Goal: Information Seeking & Learning: Learn about a topic

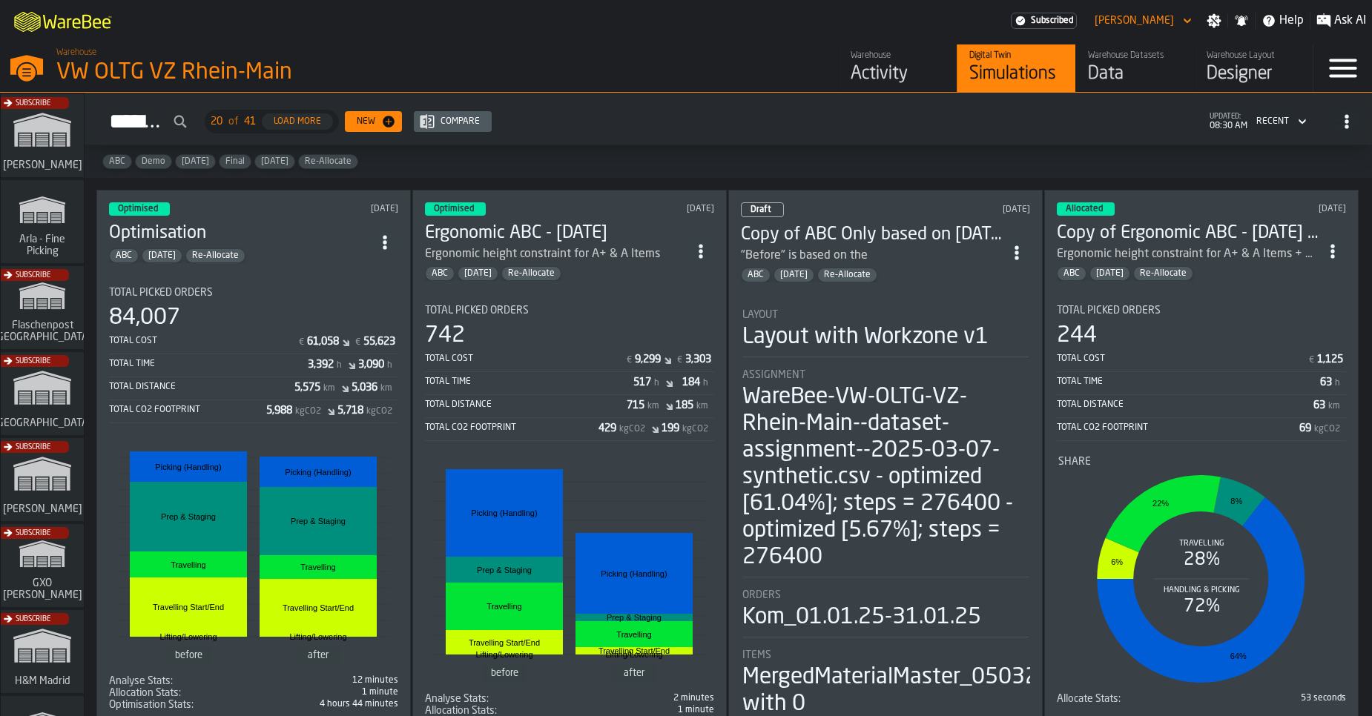
click at [311, 417] on div "5,988 kgCO2" at bounding box center [295, 412] width 58 height 15
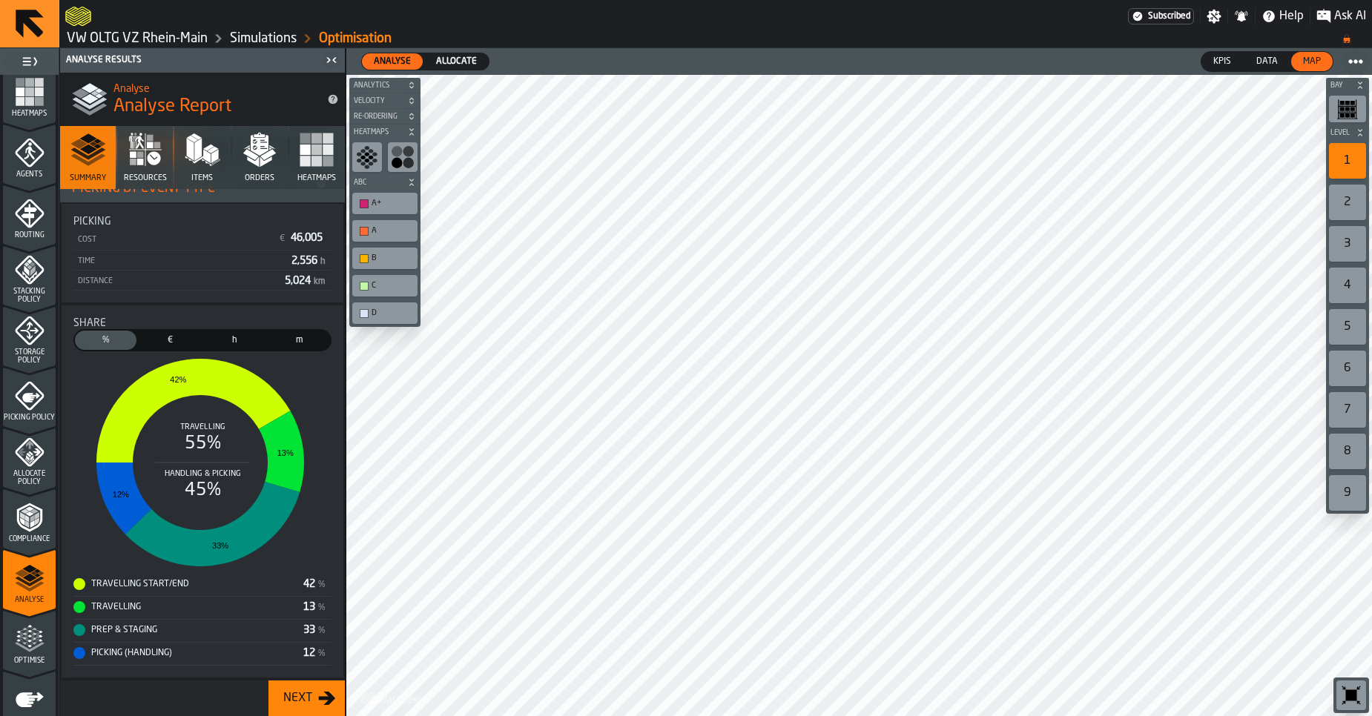
scroll to position [417, 0]
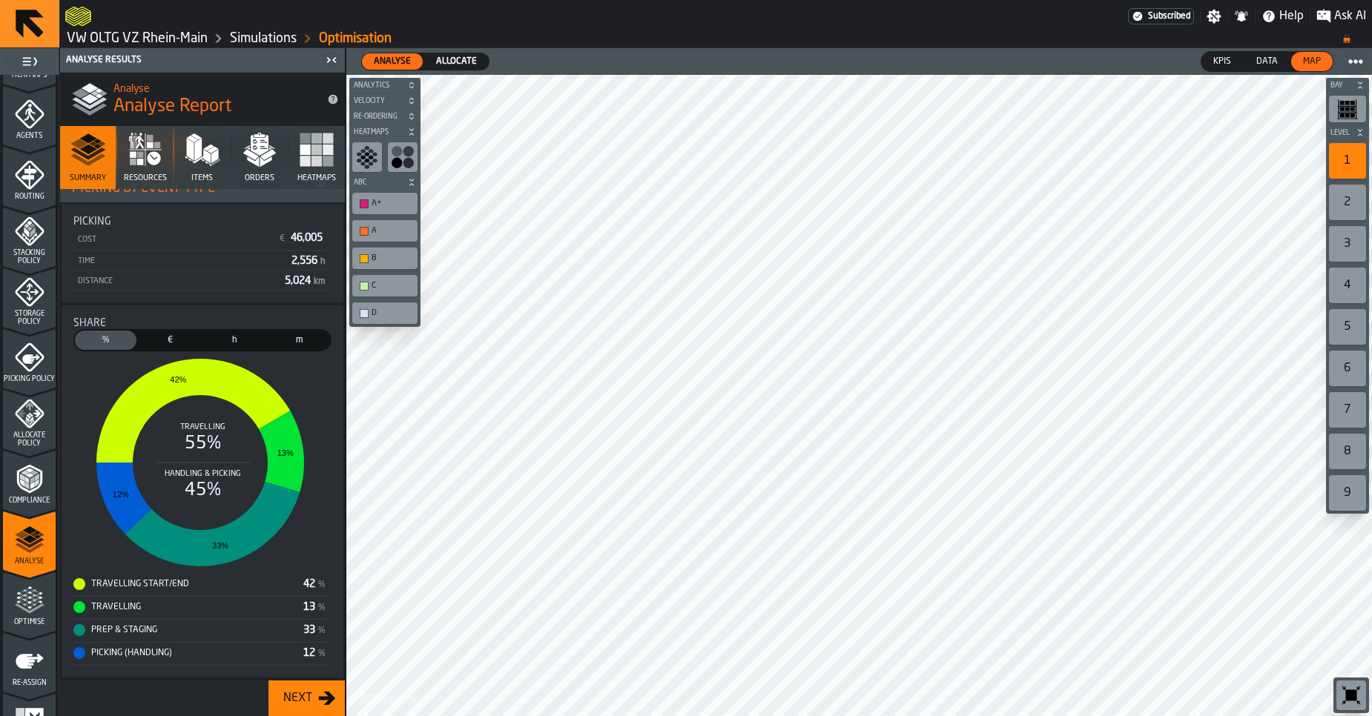
click at [23, 596] on polygon "menu Optimise" at bounding box center [24, 595] width 4 height 3
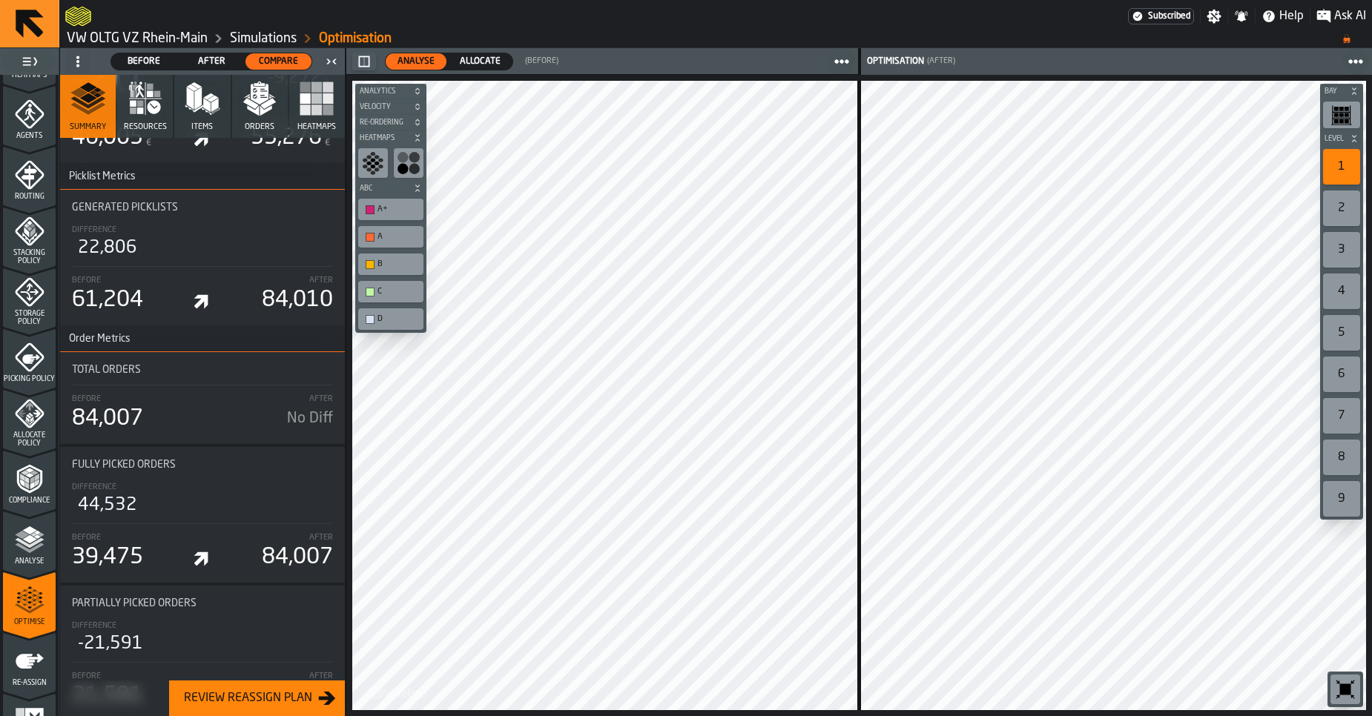
scroll to position [3908, 0]
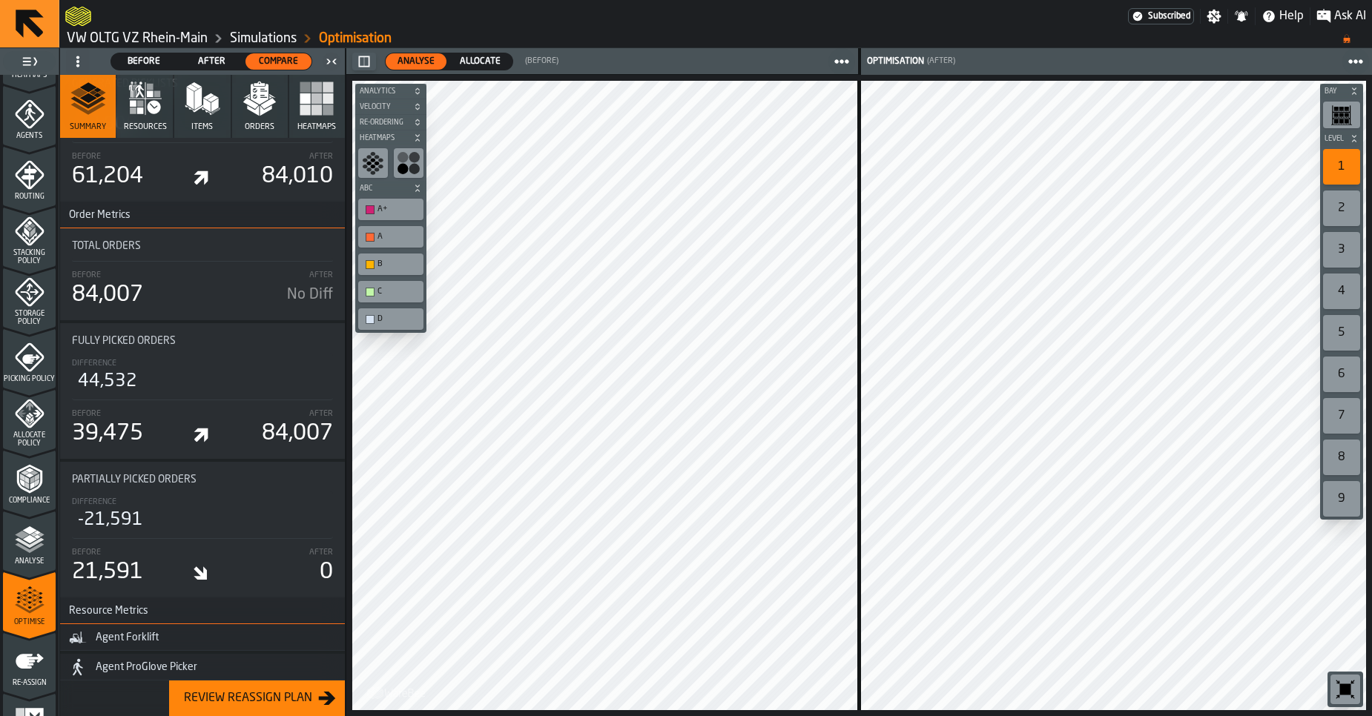
click at [187, 117] on button "Items" at bounding box center [202, 106] width 56 height 63
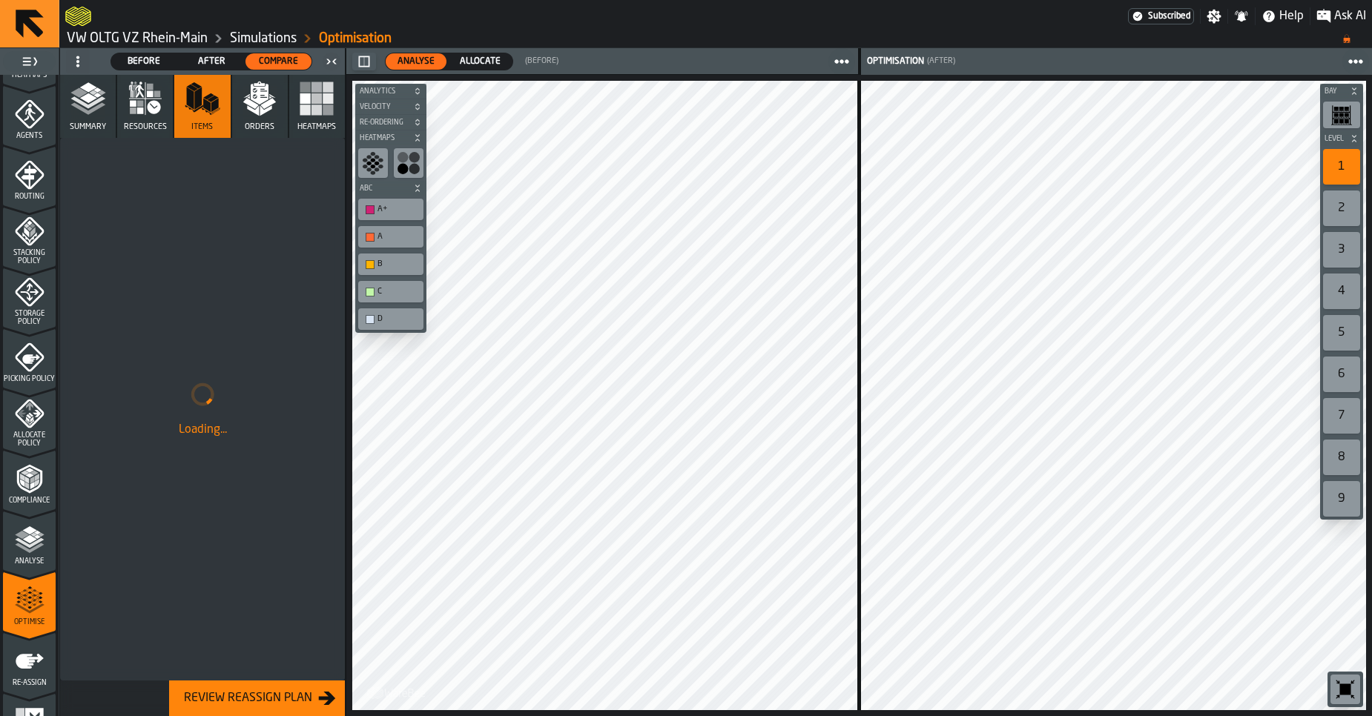
scroll to position [0, 0]
click at [254, 122] on span "Orders" at bounding box center [260, 127] width 30 height 10
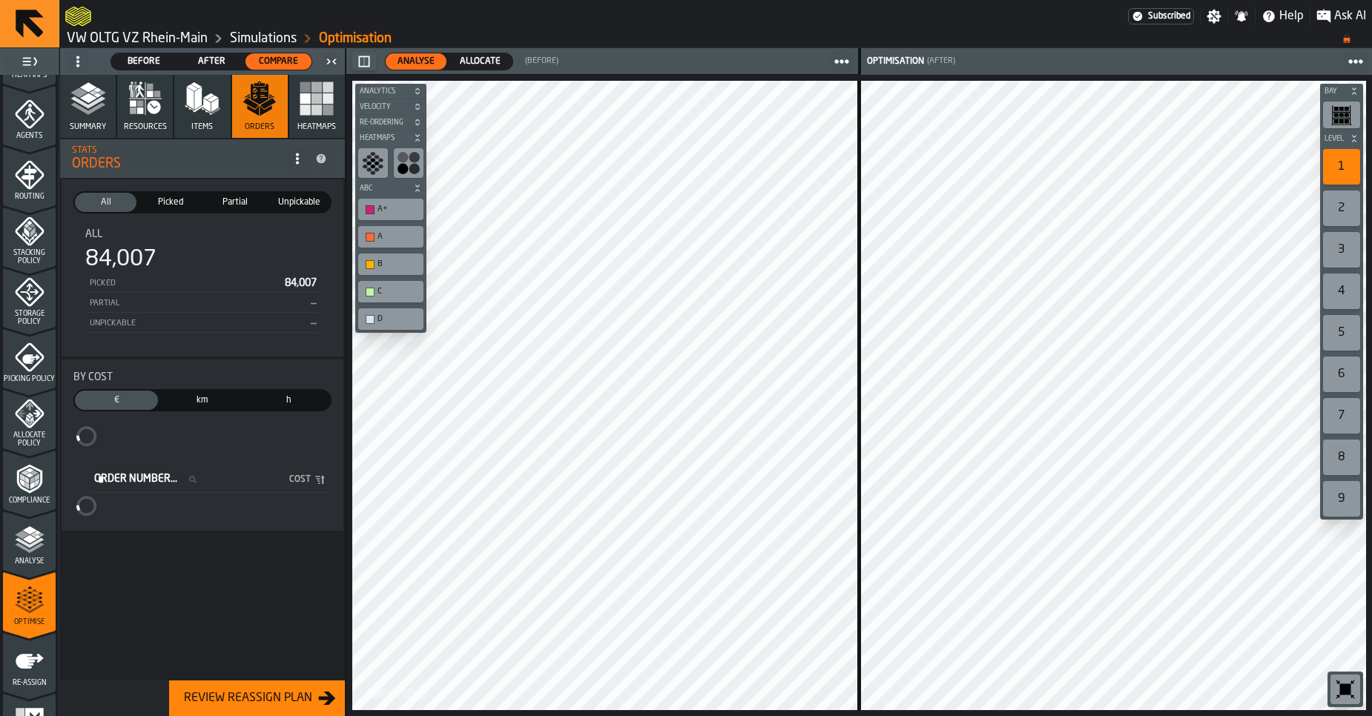
click at [304, 122] on span "Heatmaps" at bounding box center [316, 127] width 39 height 10
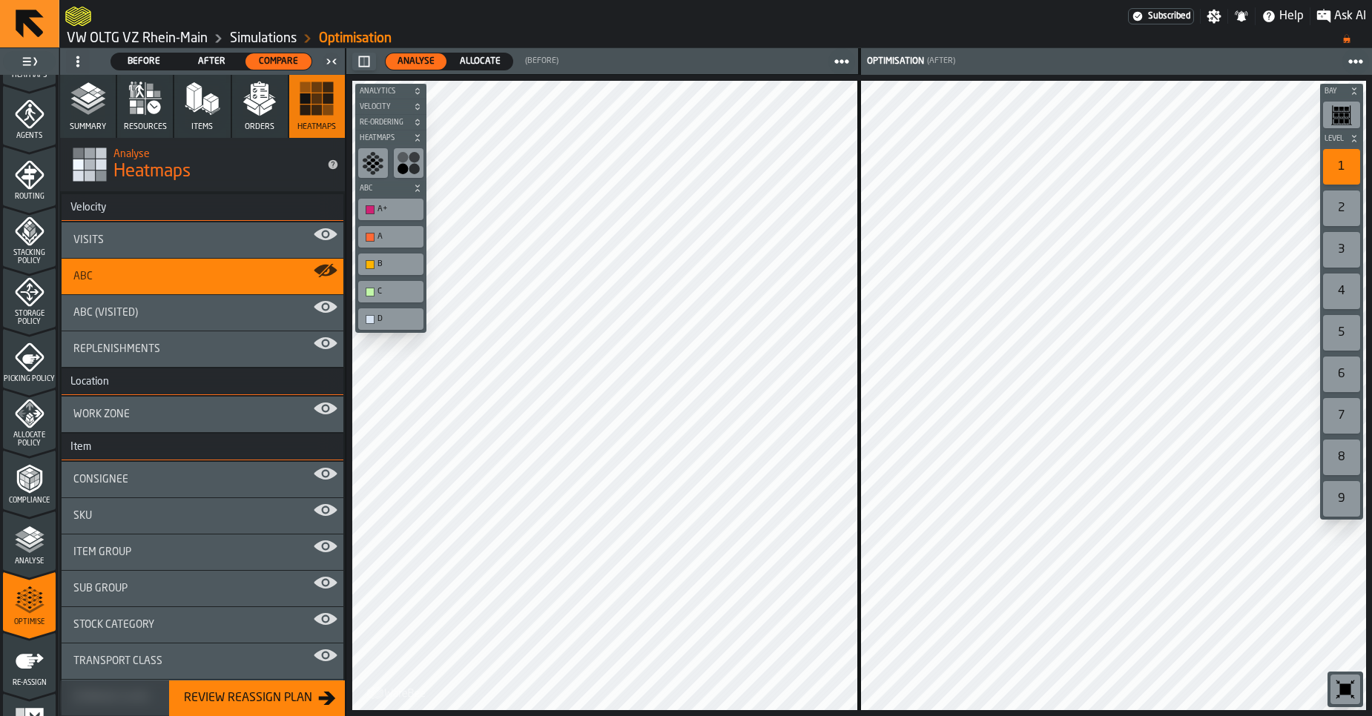
click at [27, 554] on icon "menu Analyse" at bounding box center [30, 540] width 30 height 30
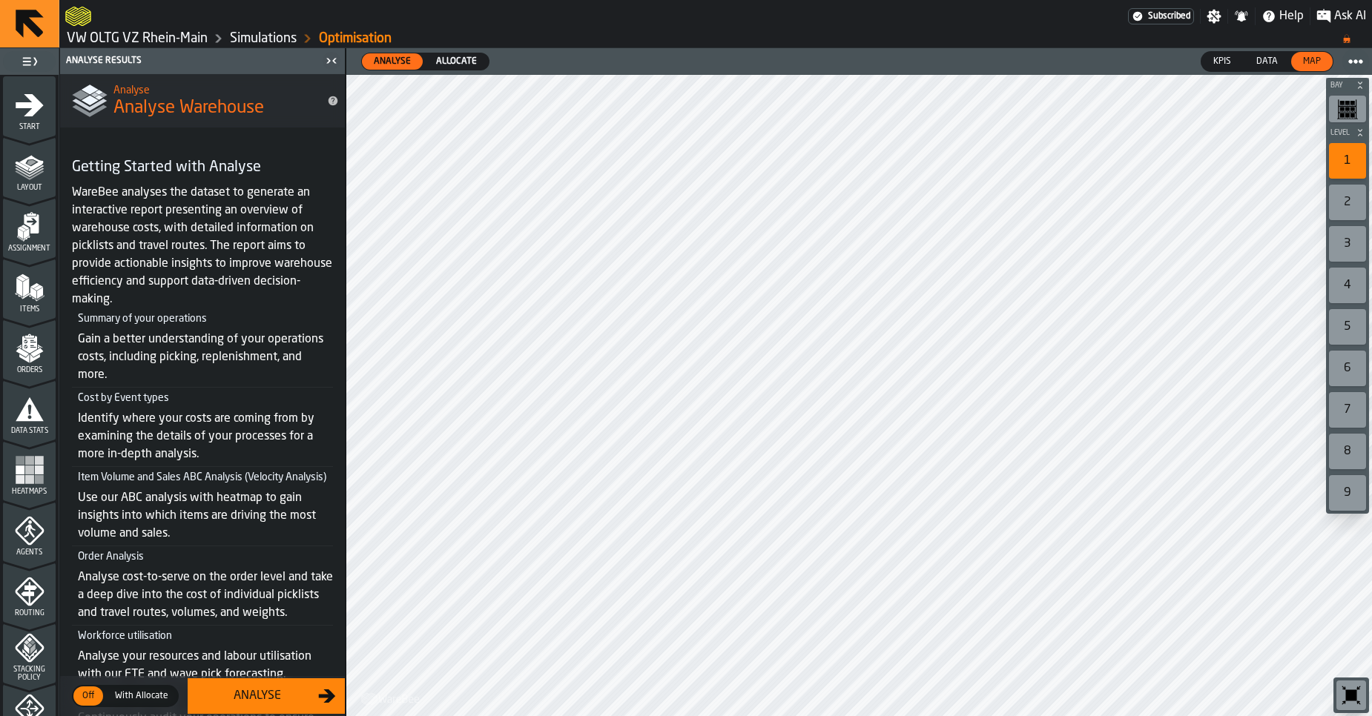
scroll to position [219, 0]
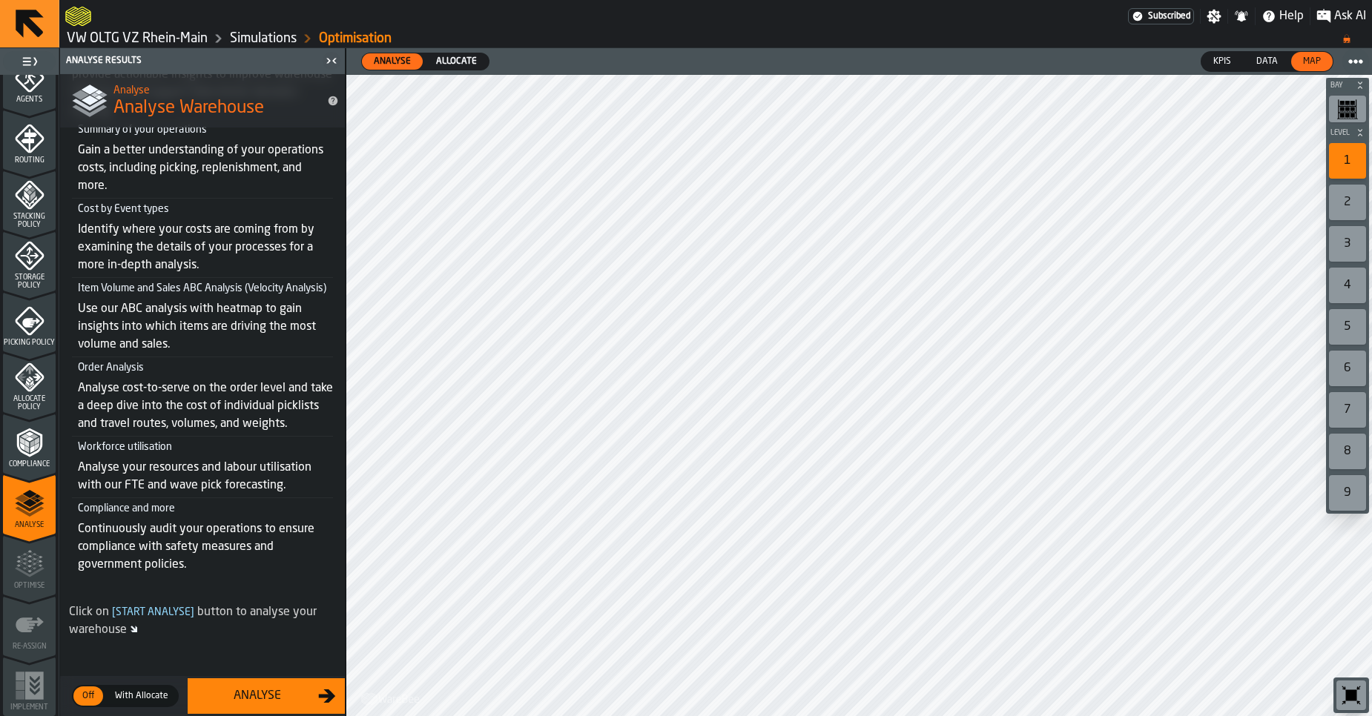
click at [133, 36] on link "VW OLTG VZ Rhein-Main" at bounding box center [137, 38] width 141 height 16
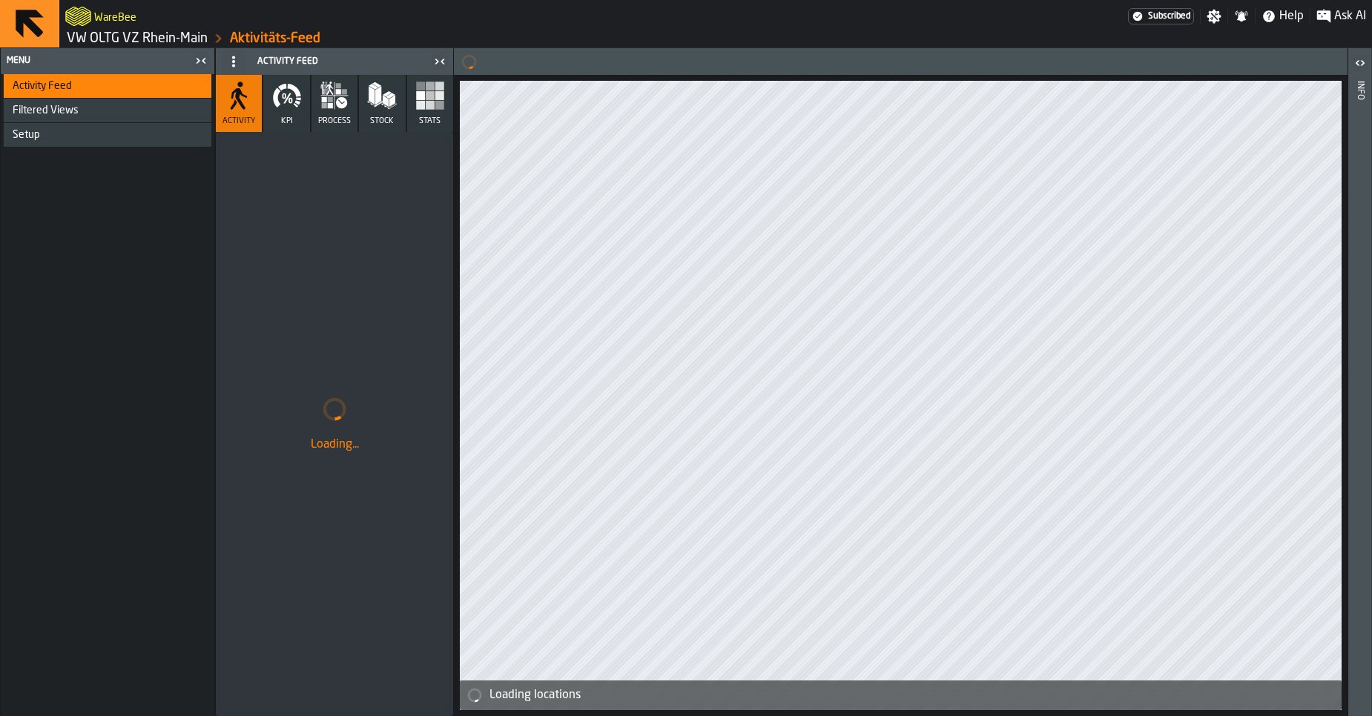
click at [133, 36] on link "VW OLTG VZ Rhein-Main" at bounding box center [137, 38] width 141 height 16
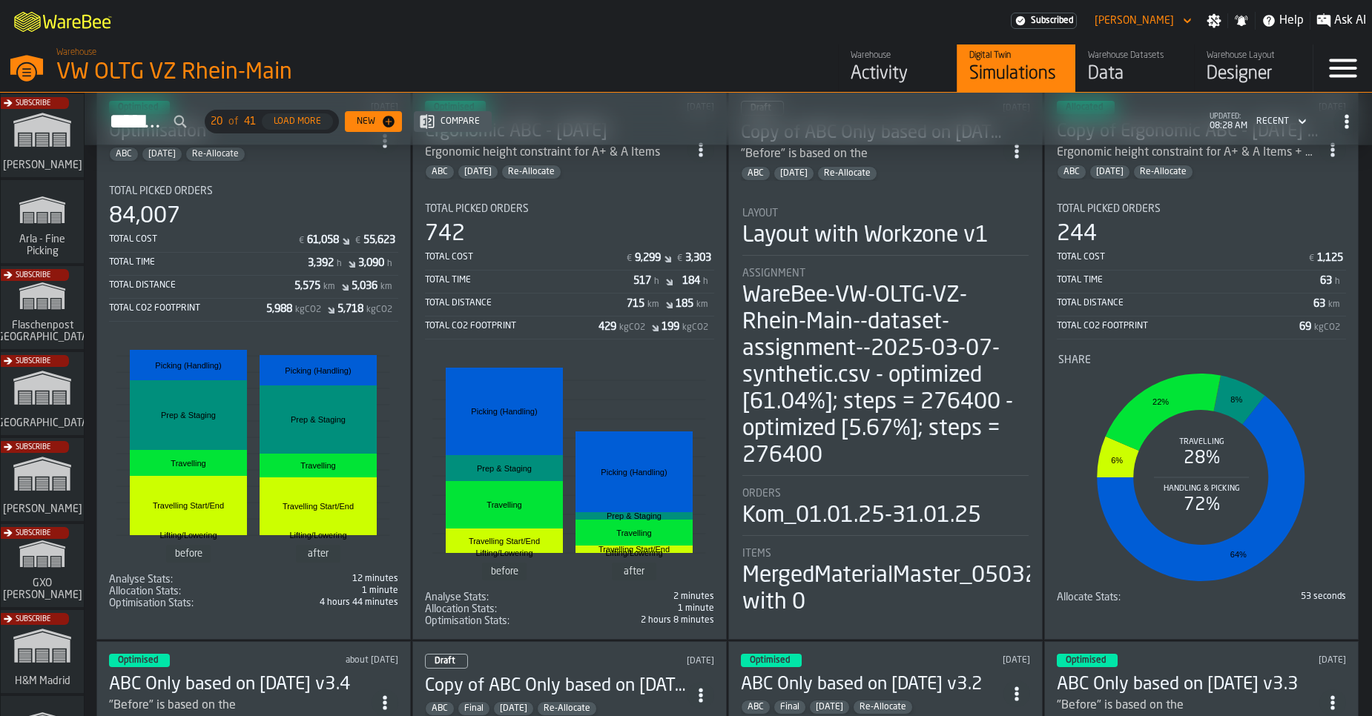
scroll to position [115, 0]
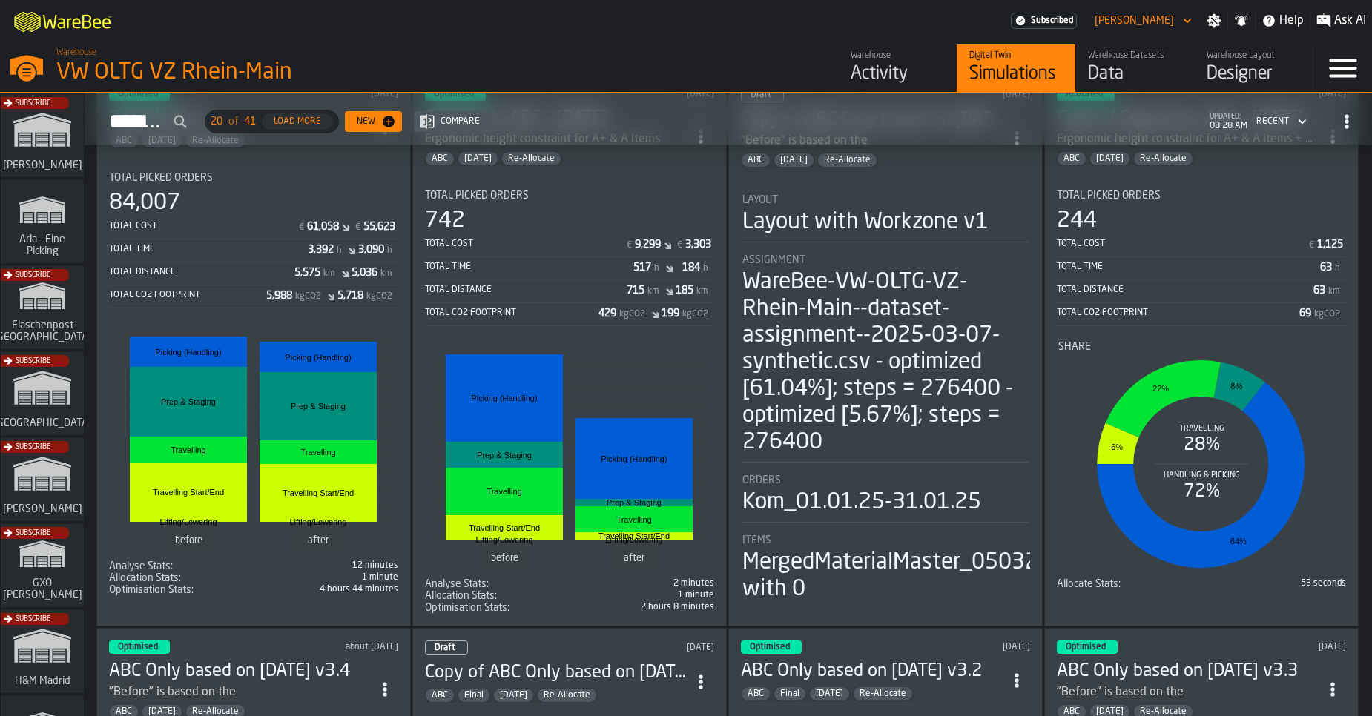
click at [293, 287] on div "Total CO2 Footprint 5,988 kgCO2 5,718 kgCO2" at bounding box center [253, 298] width 289 height 22
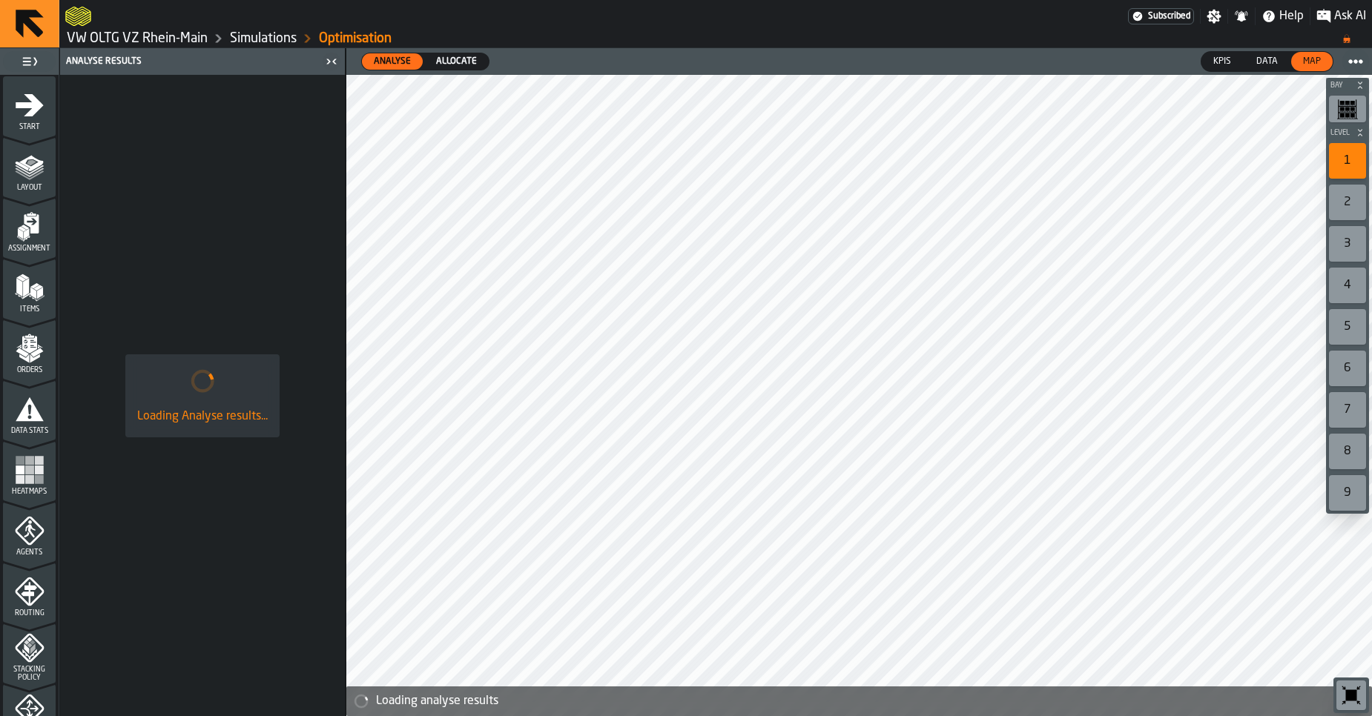
scroll to position [453, 0]
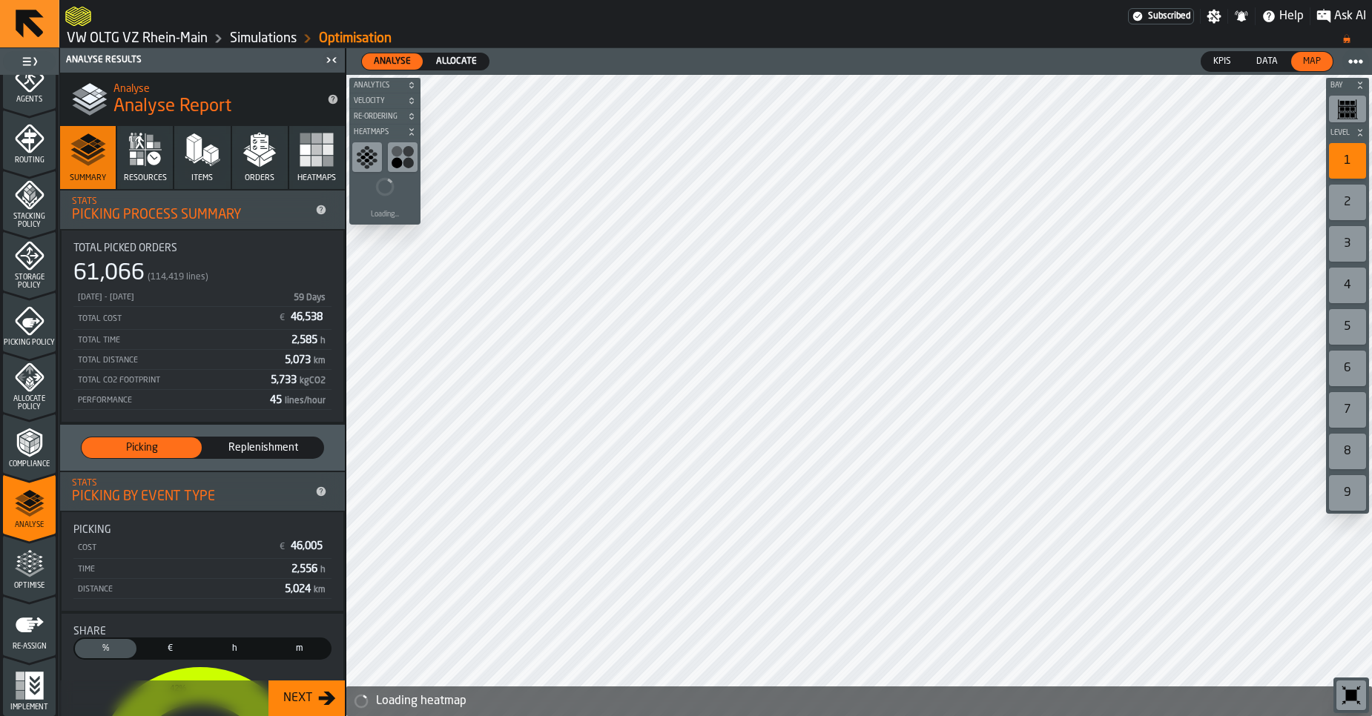
click at [36, 575] on icon "menu Optimise" at bounding box center [30, 564] width 30 height 30
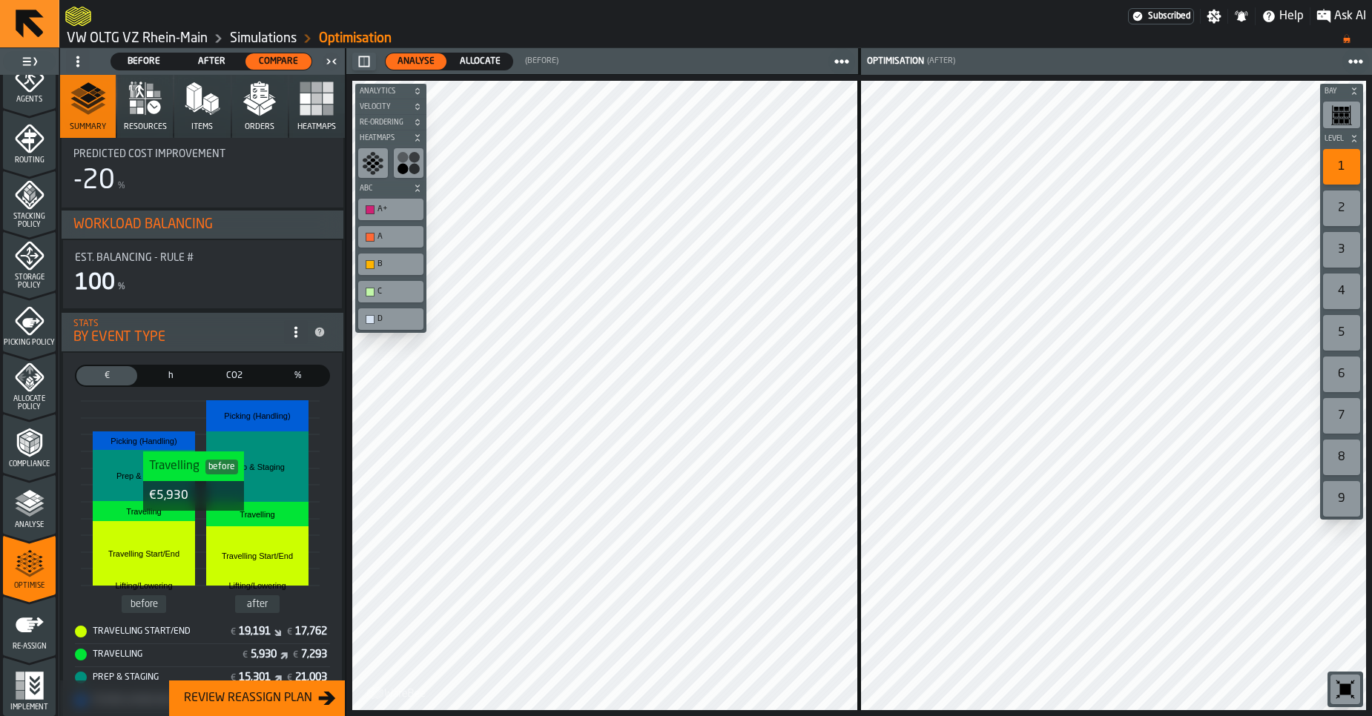
scroll to position [0, 0]
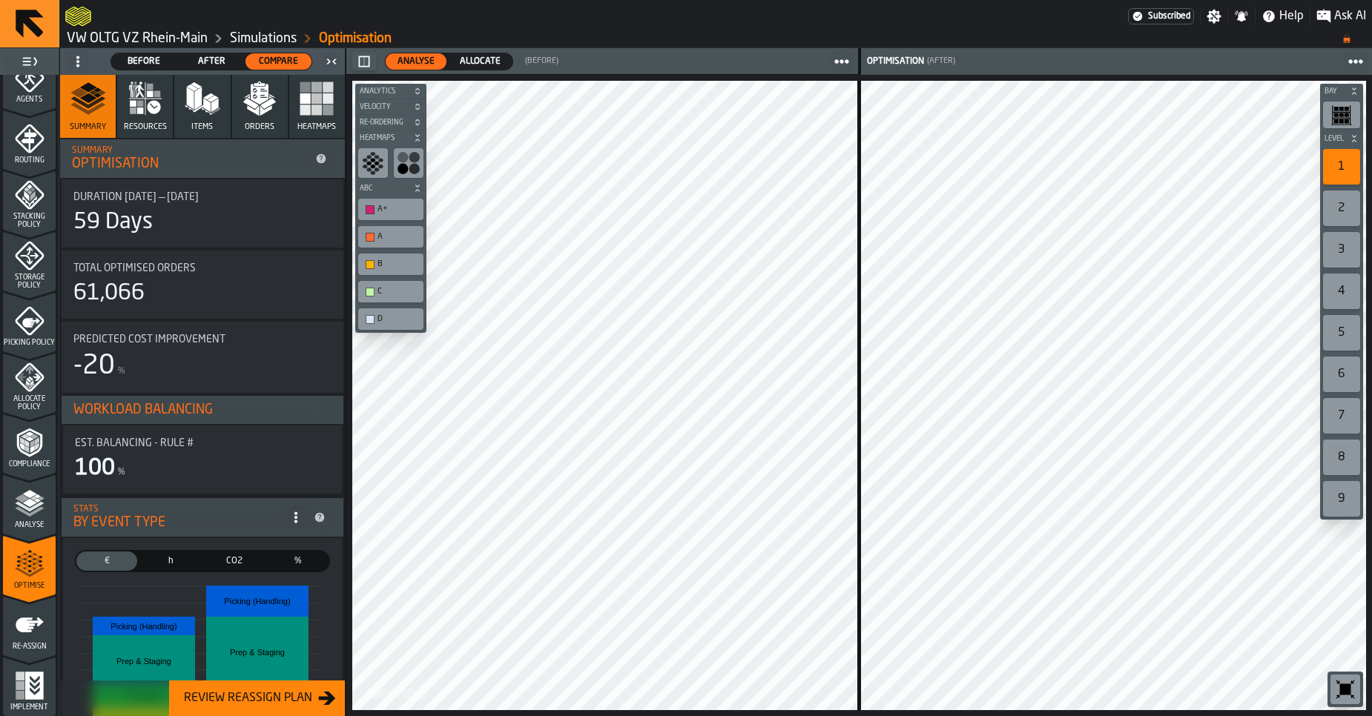
click at [21, 525] on span "Analyse" at bounding box center [29, 525] width 53 height 8
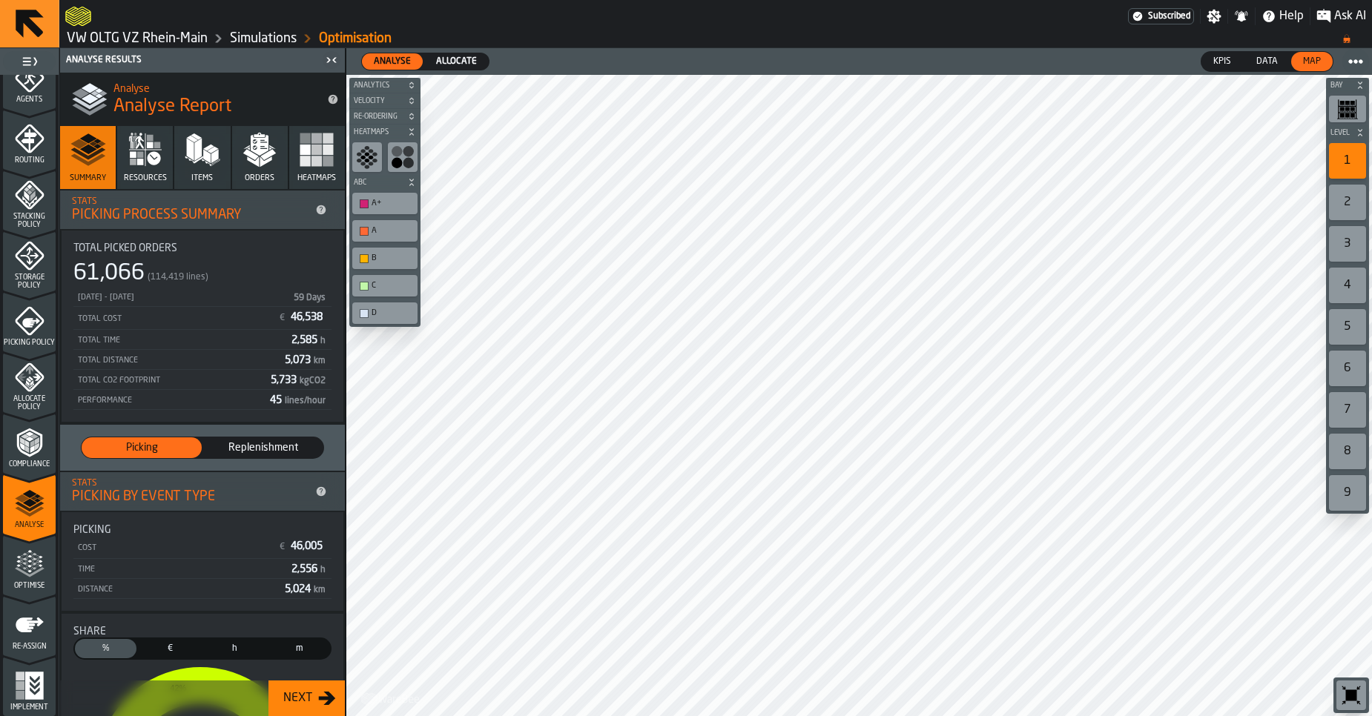
click at [15, 638] on icon "menu Re-assign" at bounding box center [30, 625] width 30 height 30
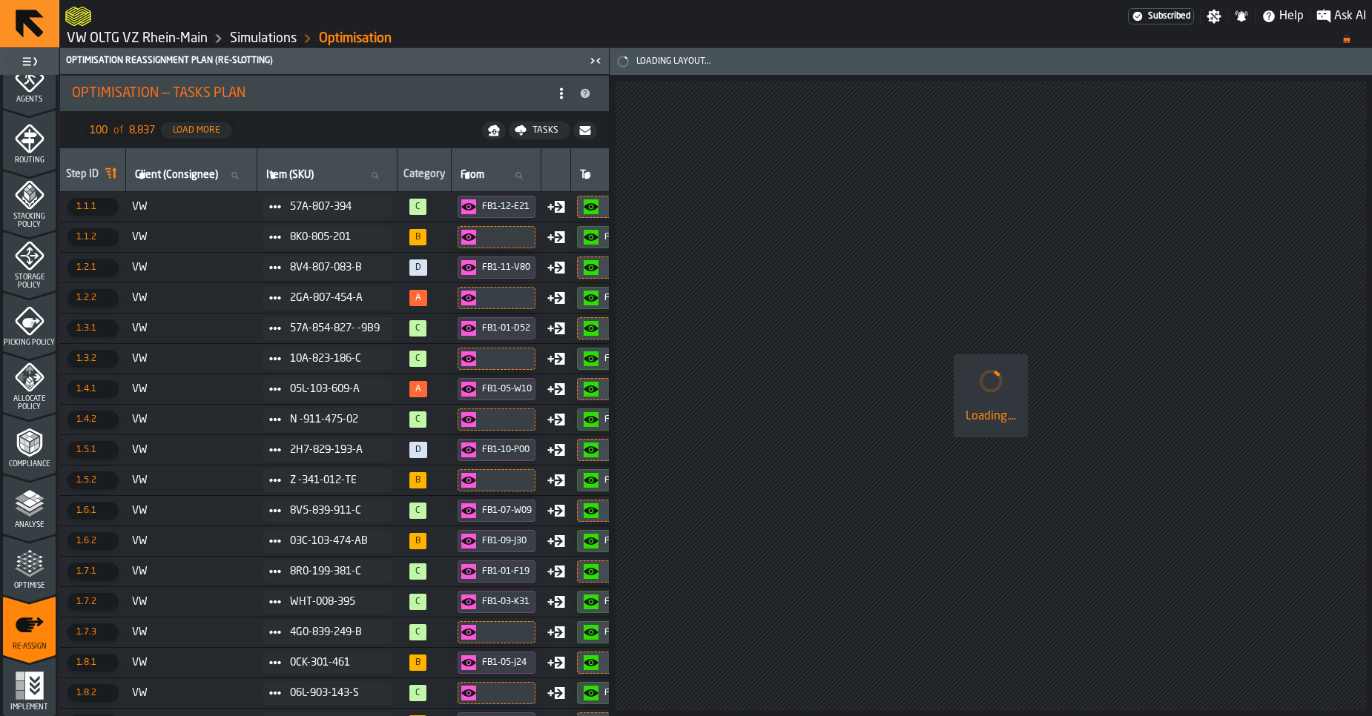
click at [31, 574] on icon "menu Optimise" at bounding box center [30, 572] width 30 height 10
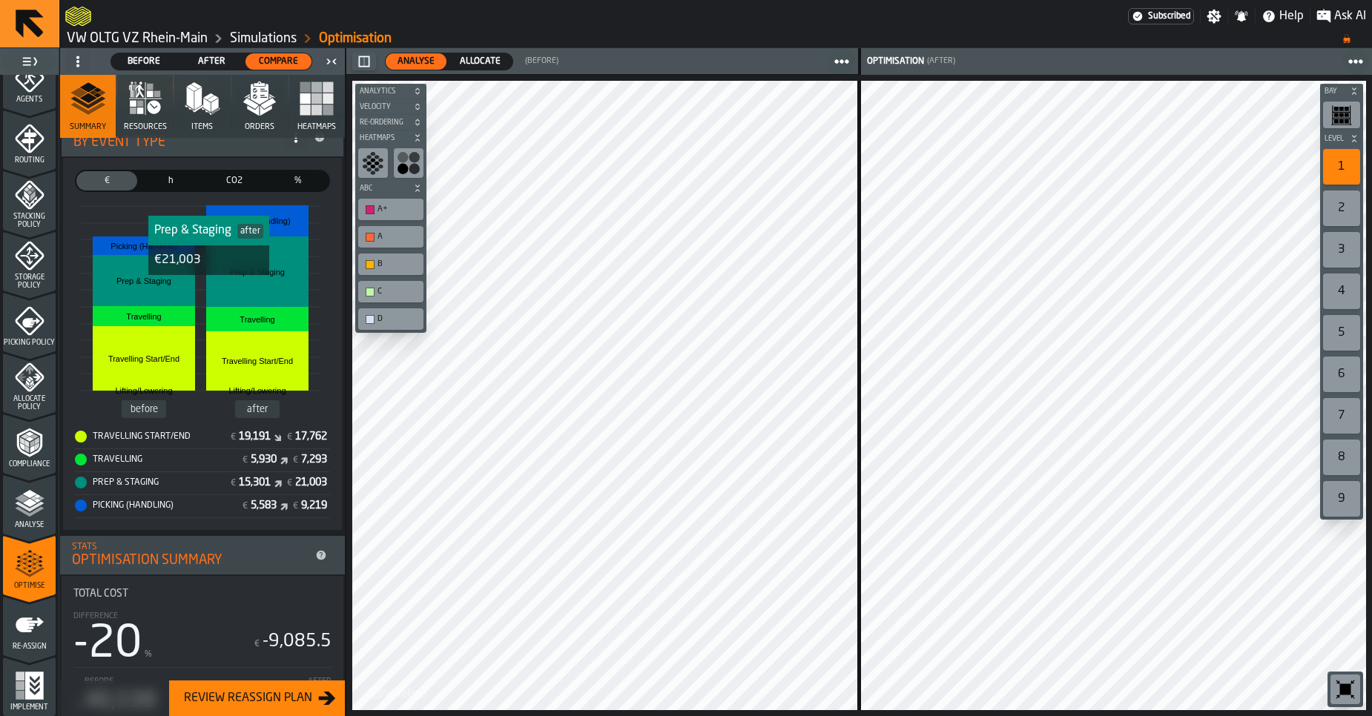
scroll to position [389, 0]
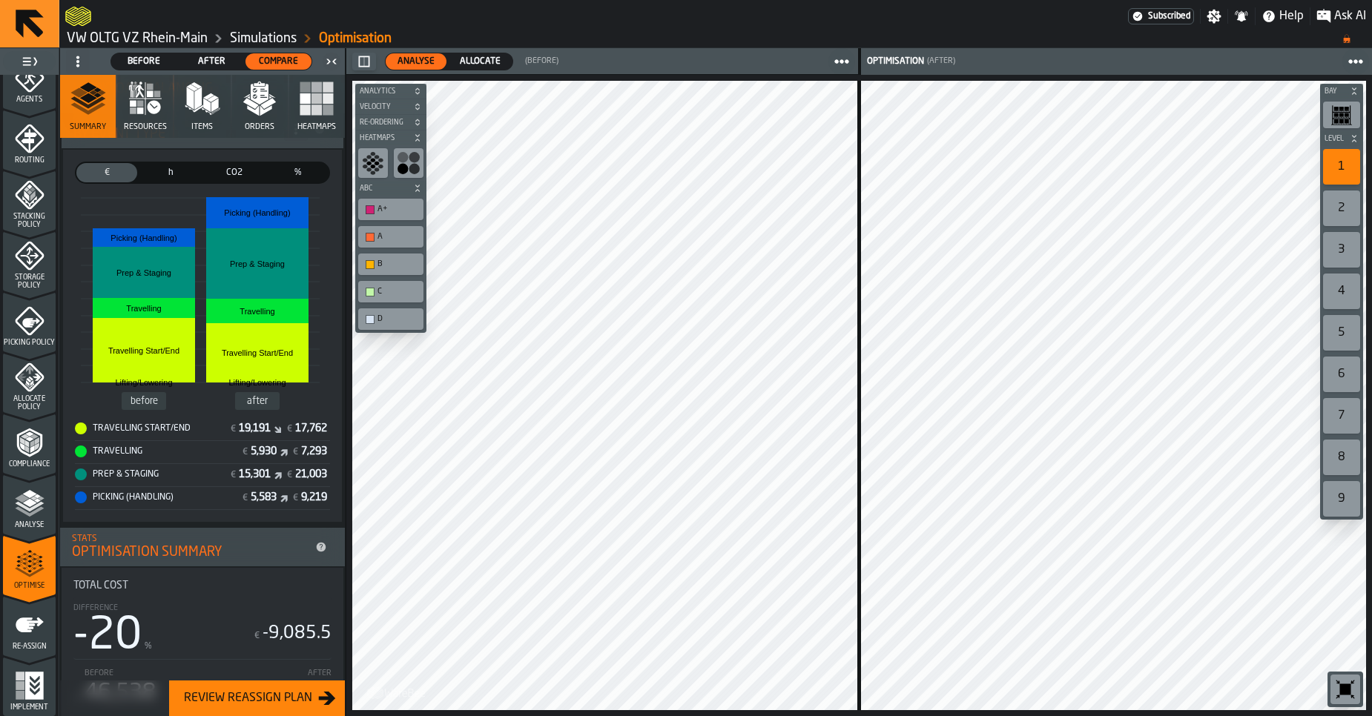
drag, startPoint x: 235, startPoint y: 432, endPoint x: 207, endPoint y: 395, distance: 46.6
click at [207, 395] on div "before after Travelling Start/End Travelling Start/End Travelling Travelling Li…" at bounding box center [202, 347] width 255 height 326
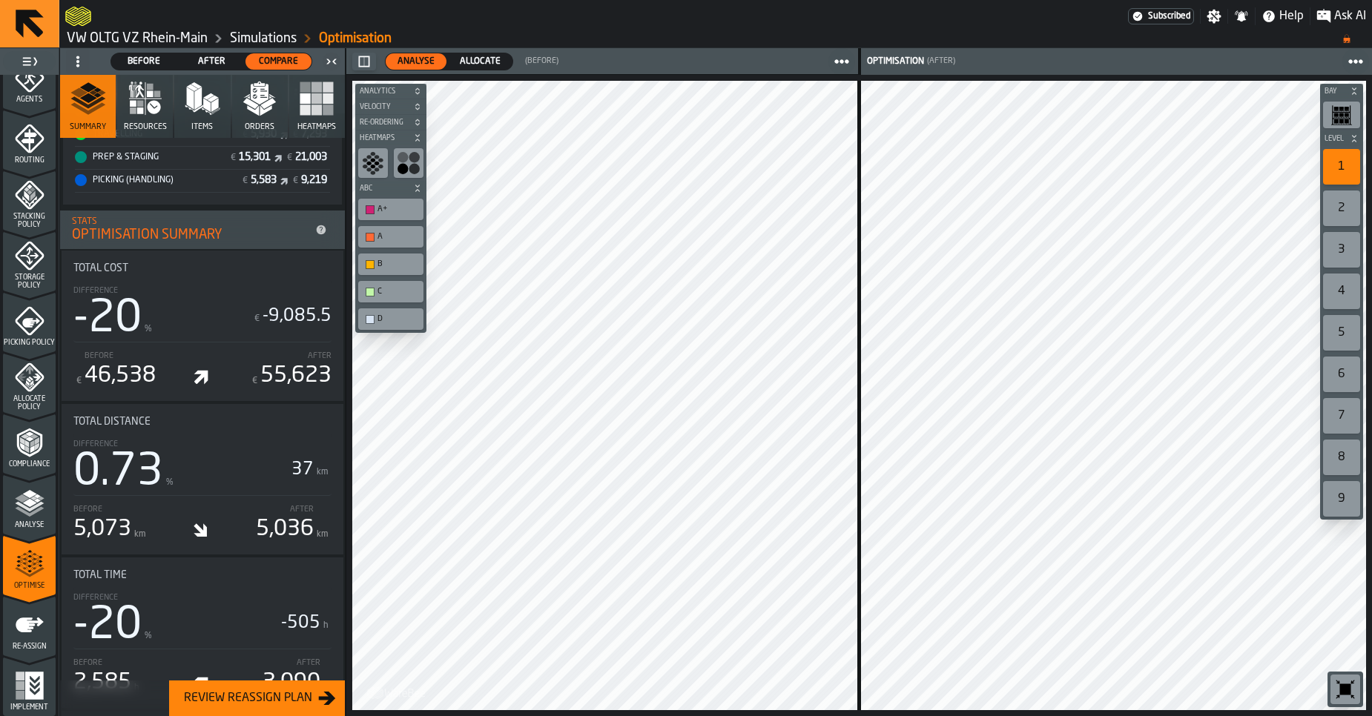
scroll to position [790, 0]
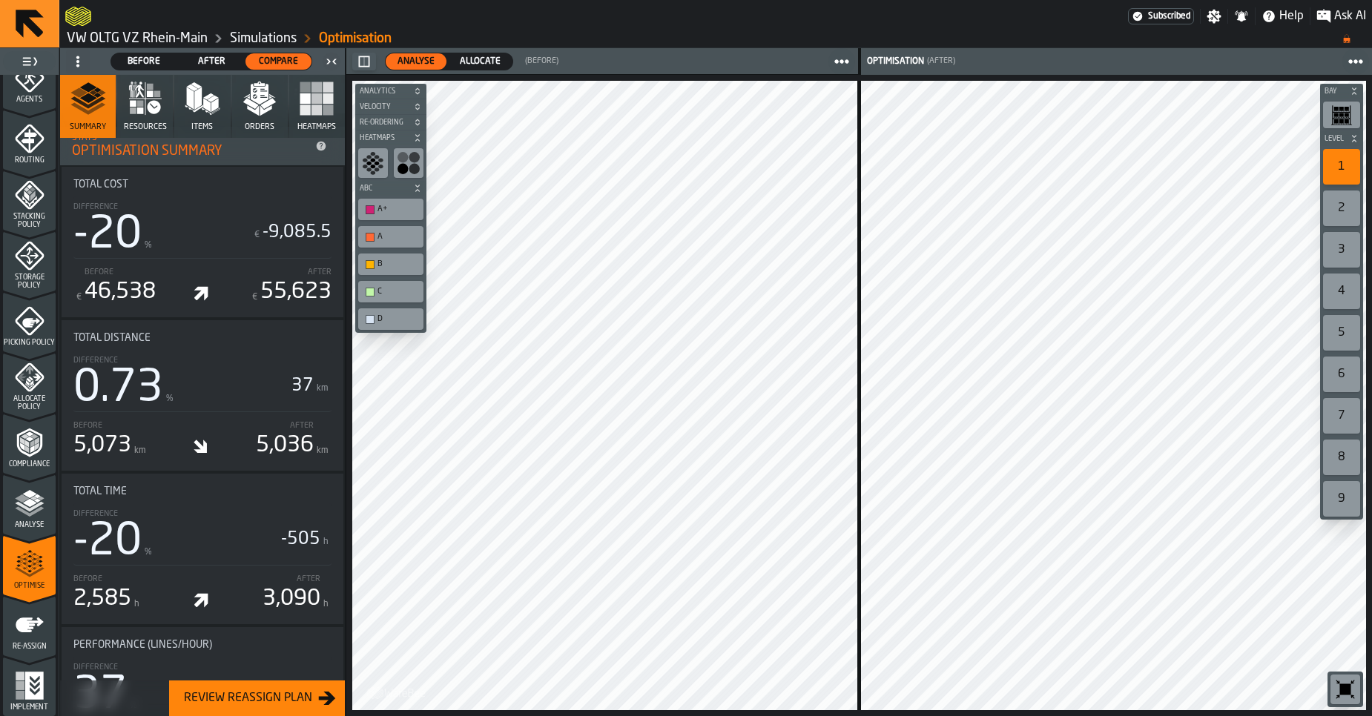
click at [30, 508] on polyline "menu Analyse" at bounding box center [29, 506] width 29 height 10
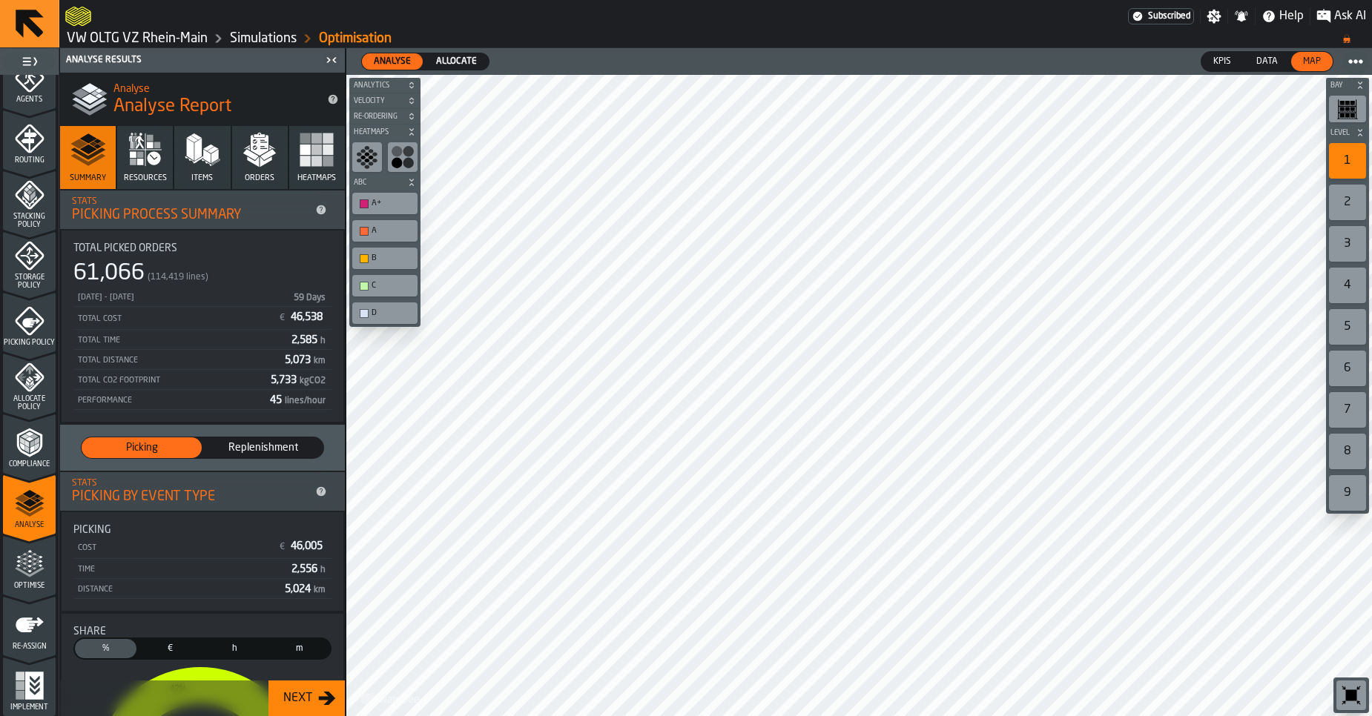
click at [240, 33] on link "Simulations" at bounding box center [263, 38] width 67 height 16
